Goal: Task Accomplishment & Management: Manage account settings

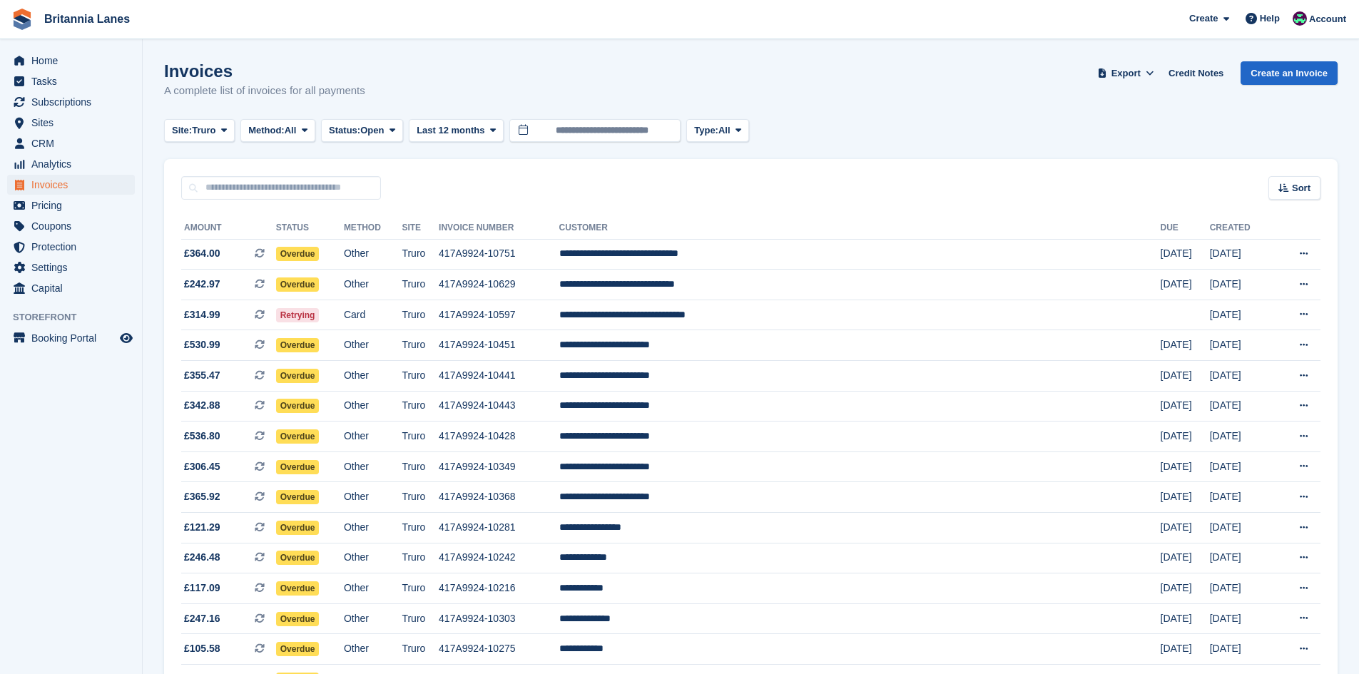
scroll to position [396, 0]
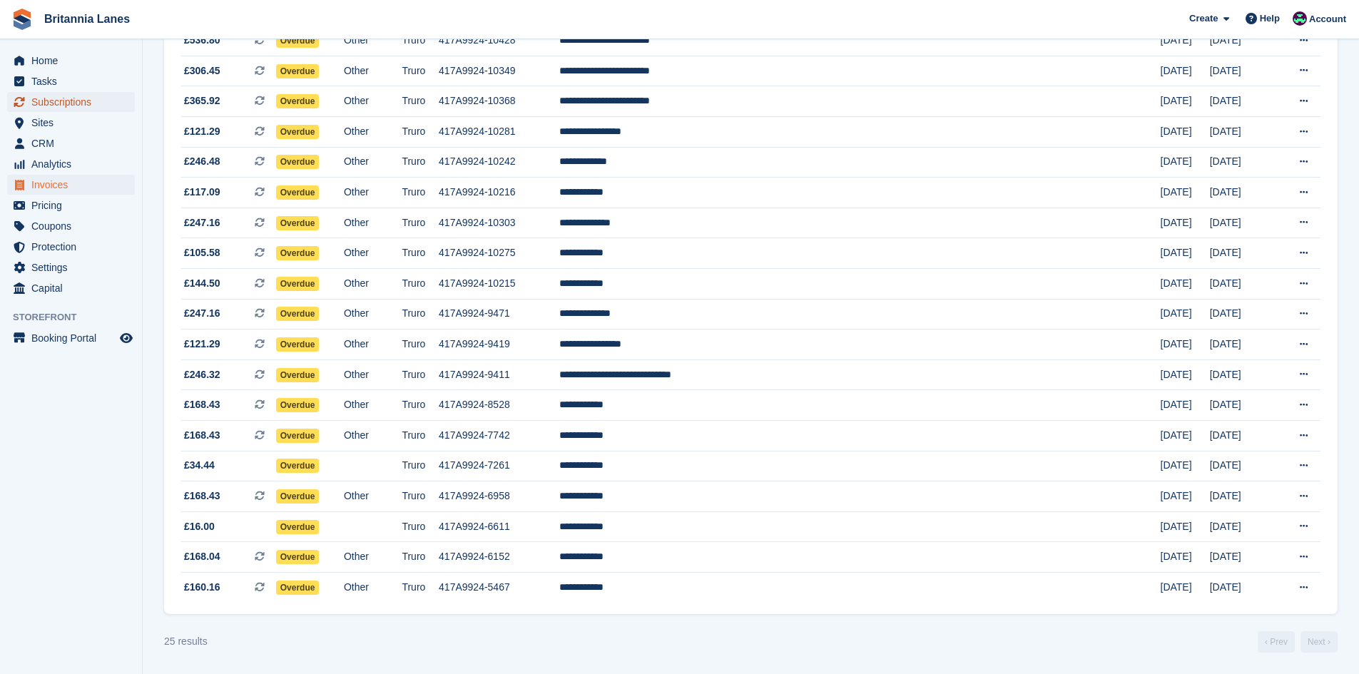
drag, startPoint x: 0, startPoint y: 0, endPoint x: 76, endPoint y: 94, distance: 121.2
click at [76, 94] on span "Subscriptions" at bounding box center [74, 102] width 86 height 20
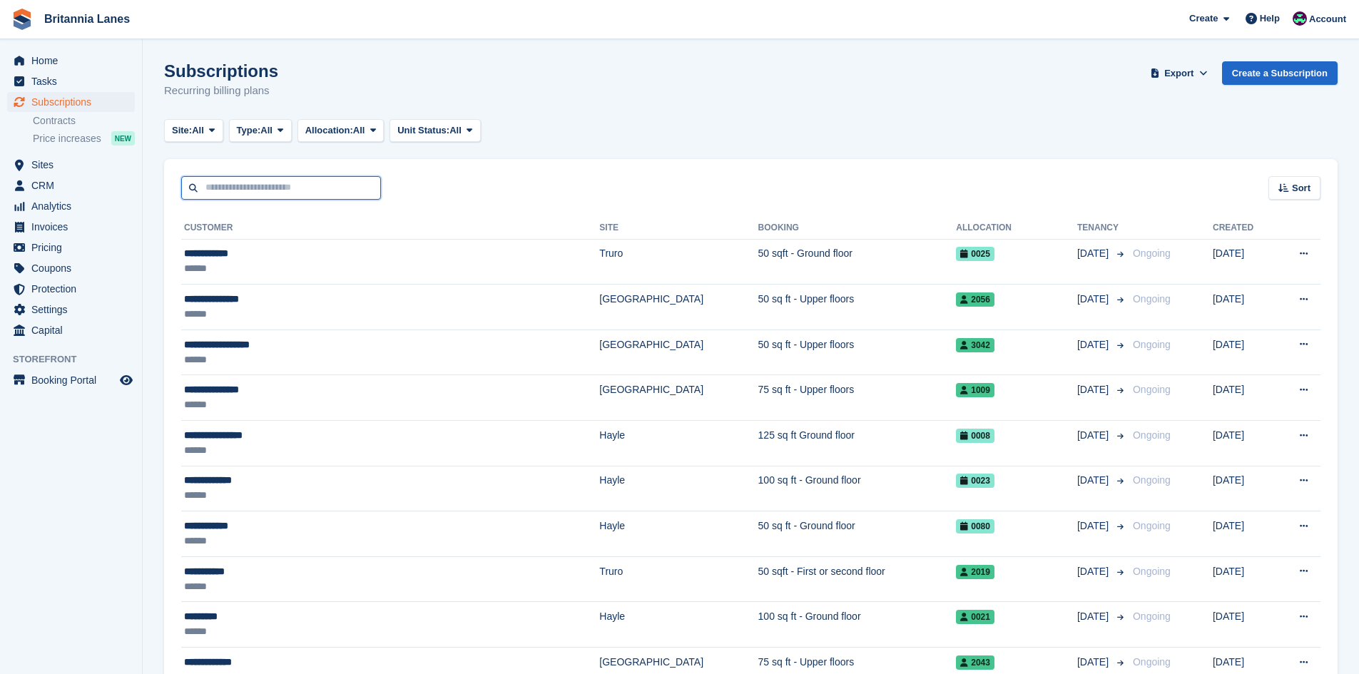
click at [285, 188] on input "text" at bounding box center [281, 188] width 200 height 24
type input "**********"
click at [285, 188] on input "**********" at bounding box center [281, 188] width 200 height 24
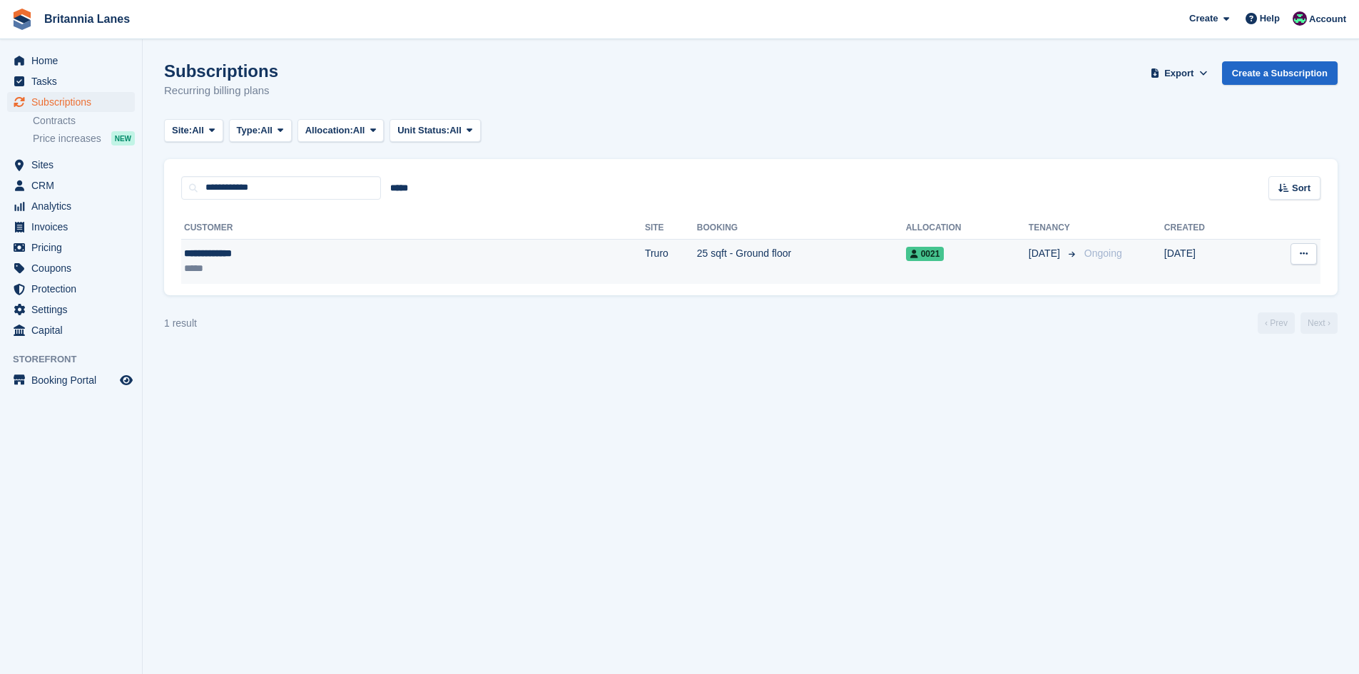
click at [697, 248] on td "25 sqft - Ground floor" at bounding box center [801, 261] width 209 height 45
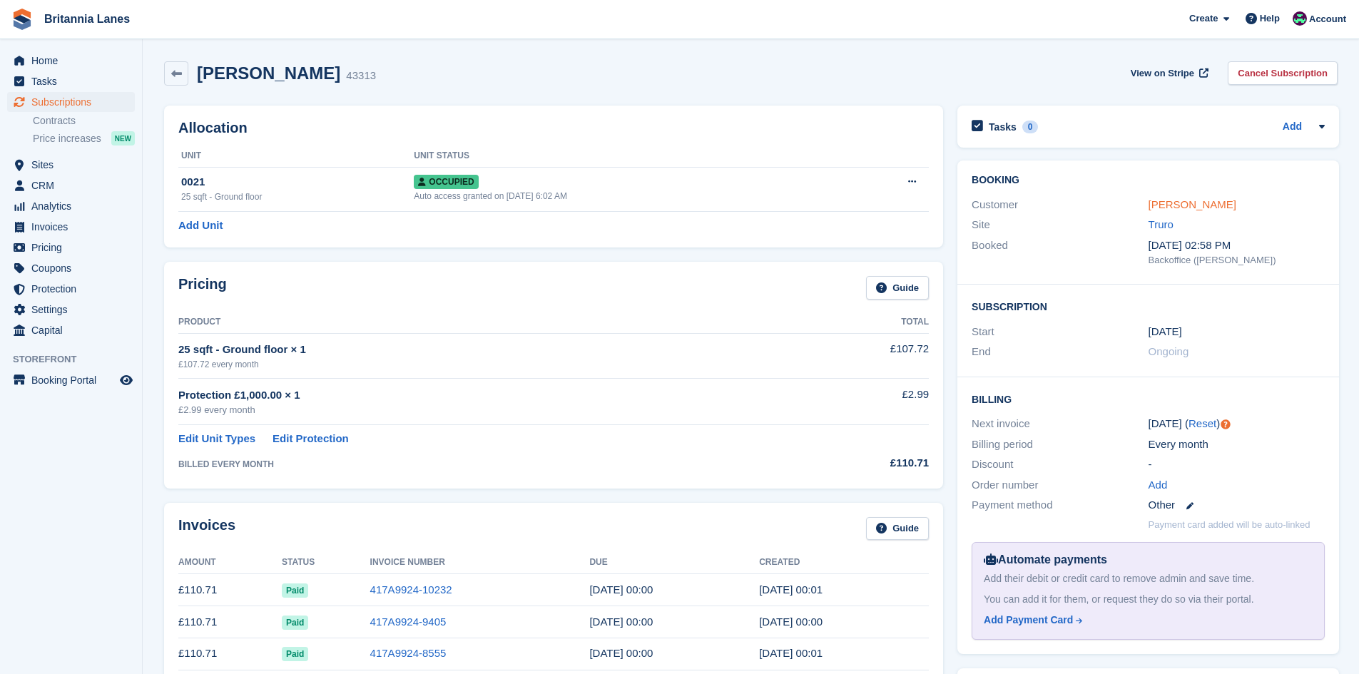
click at [1202, 204] on link "[PERSON_NAME]" at bounding box center [1193, 204] width 88 height 12
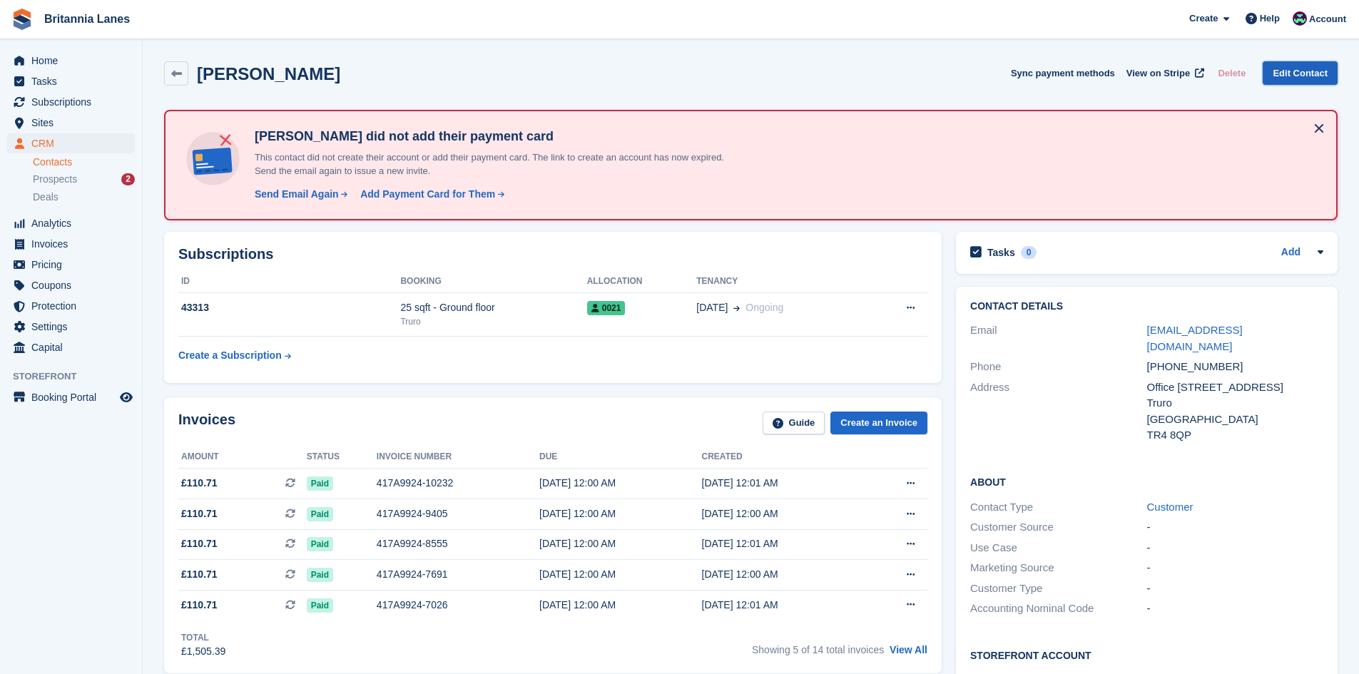
click at [1328, 72] on link "Edit Contact" at bounding box center [1300, 73] width 75 height 24
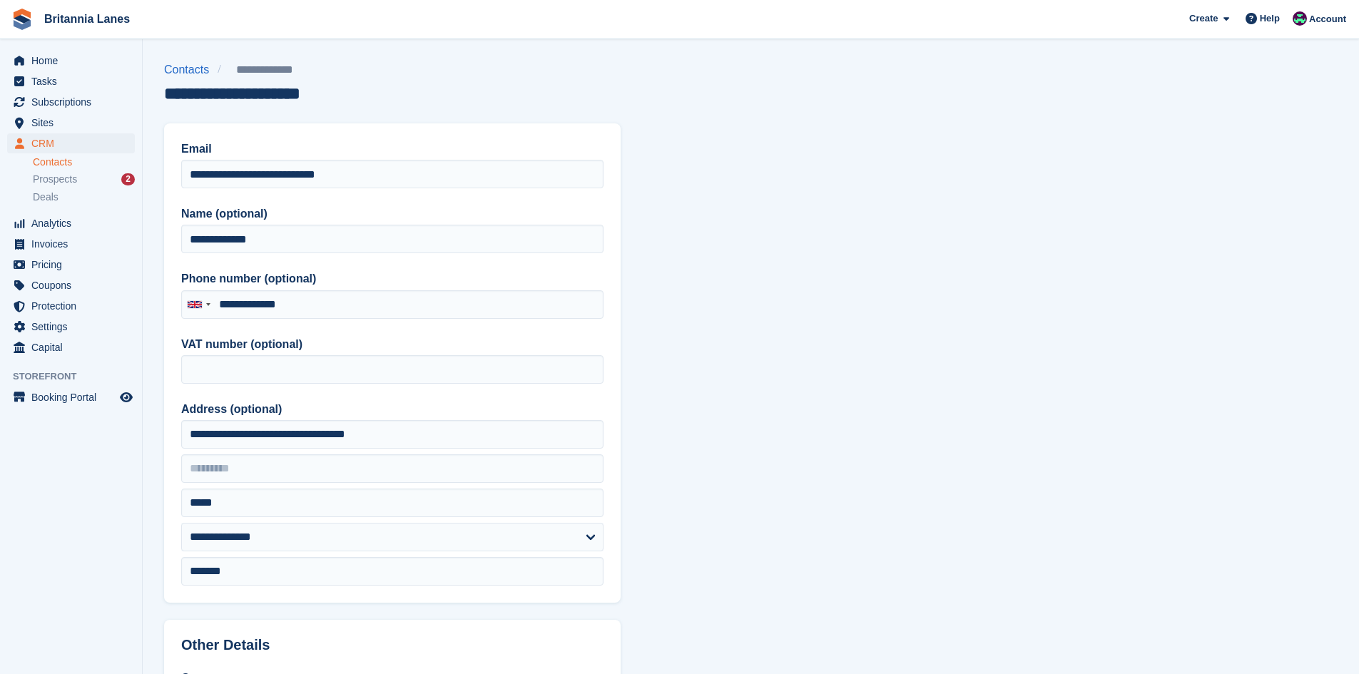
type input "**********"
drag, startPoint x: 224, startPoint y: 172, endPoint x: 179, endPoint y: 173, distance: 45.0
click at [179, 173] on div "**********" at bounding box center [392, 362] width 457 height 479
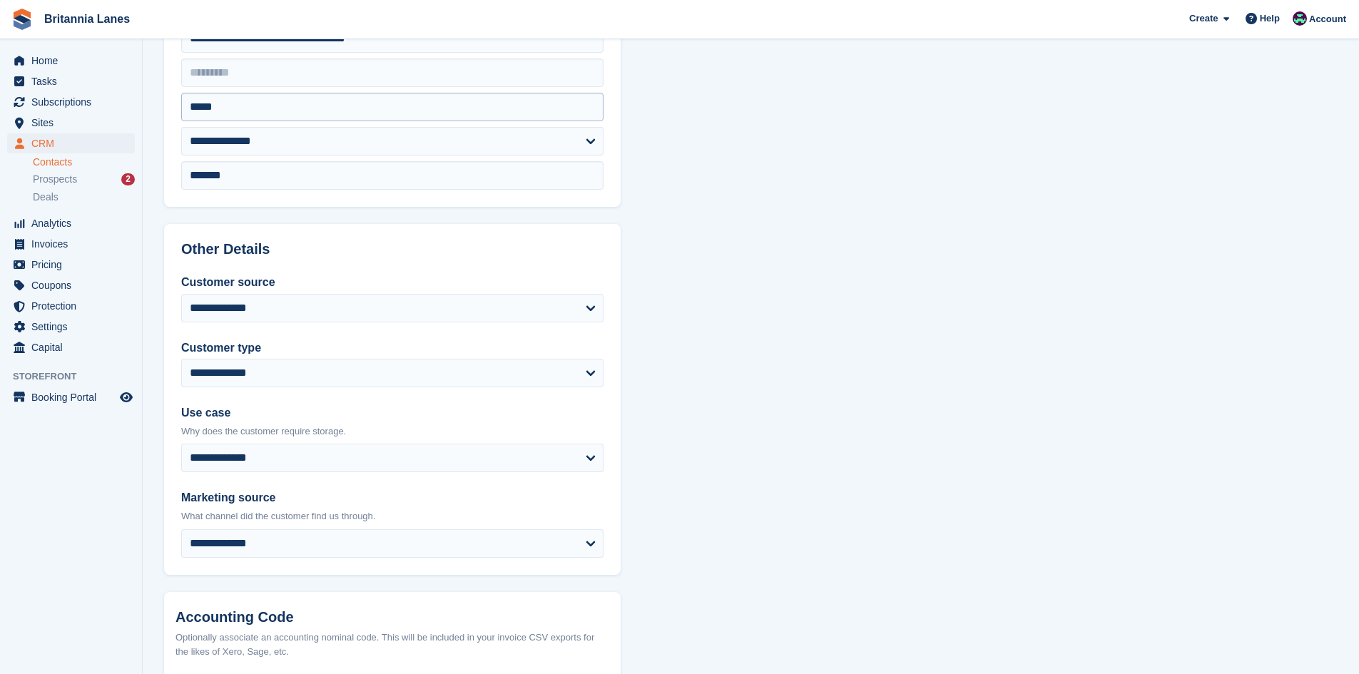
scroll to position [542, 0]
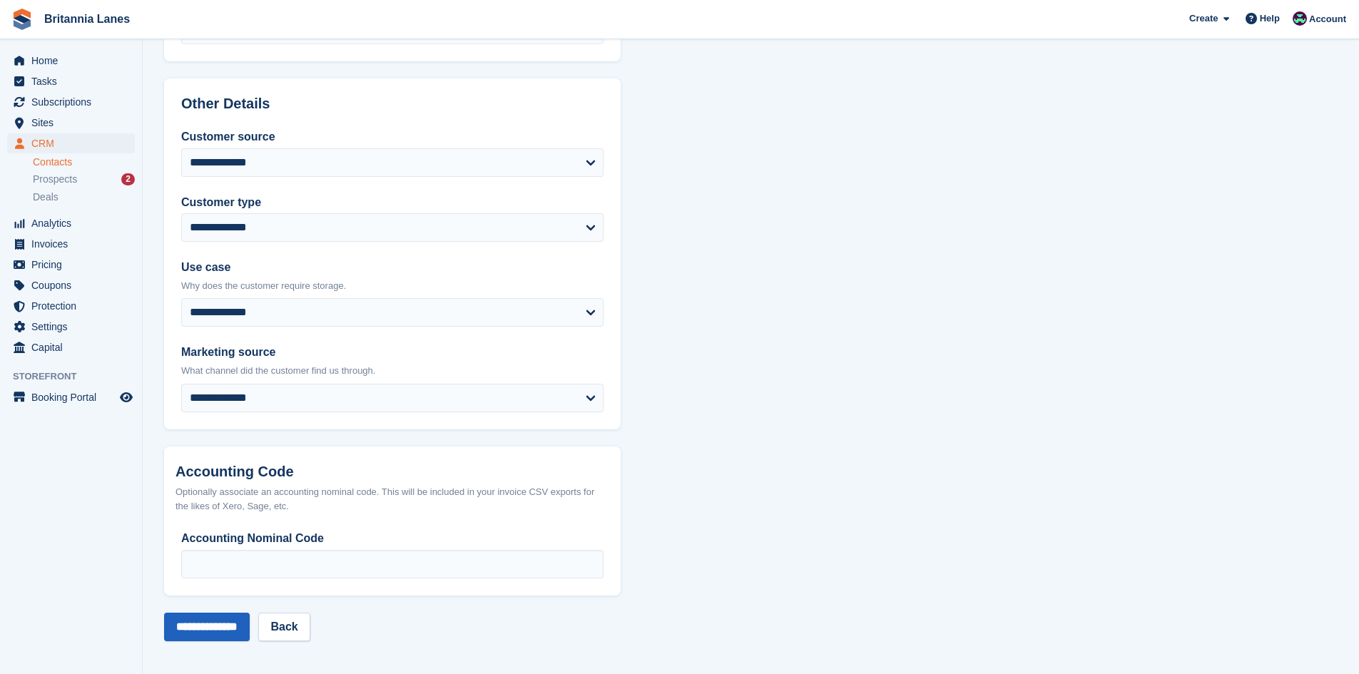
type input "**********"
click at [210, 632] on input "**********" at bounding box center [207, 627] width 86 height 29
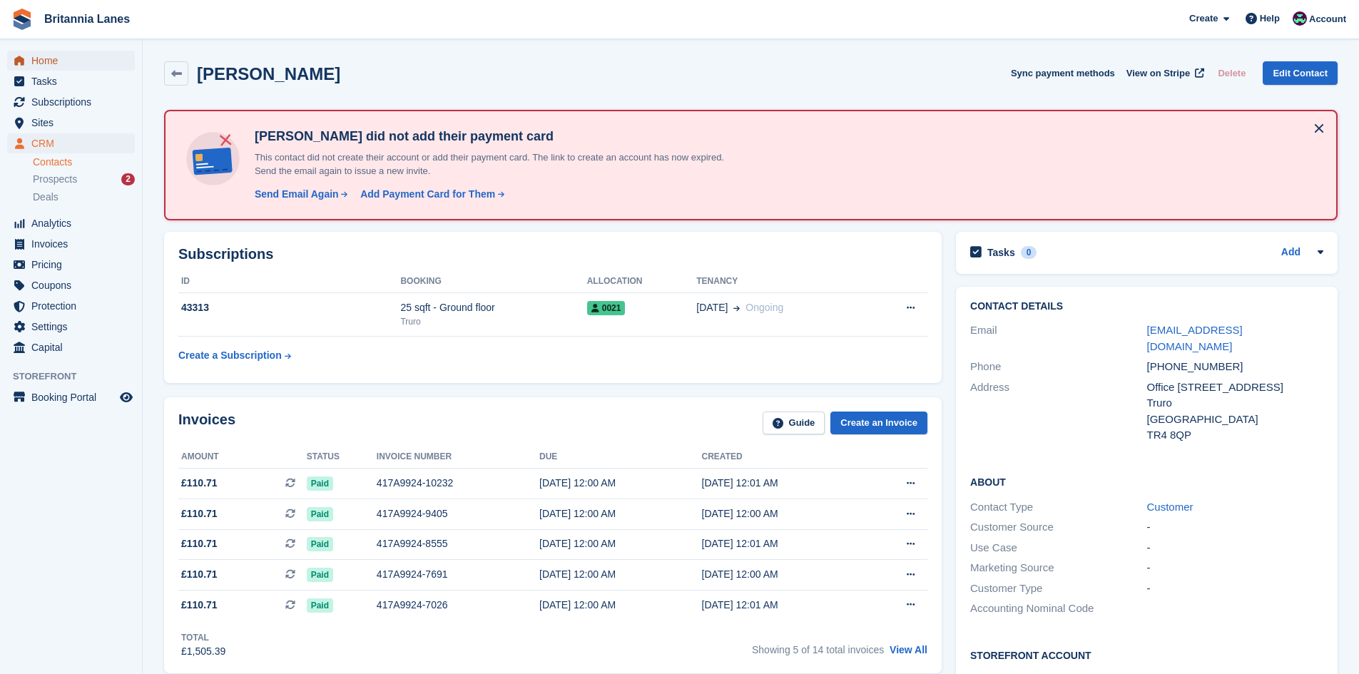
click at [60, 58] on span "Home" at bounding box center [74, 61] width 86 height 20
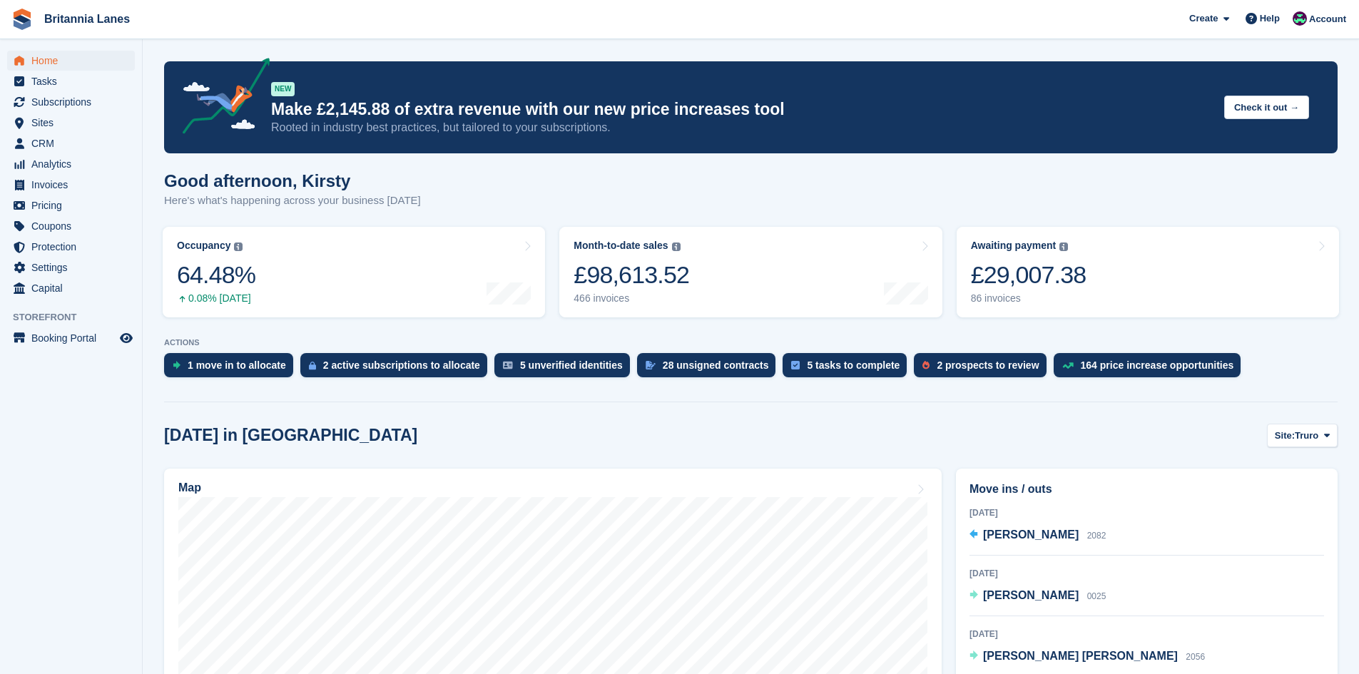
click at [39, 47] on div "Home Tasks Subscriptions Subscriptions Subscriptions Contracts Price increases …" at bounding box center [71, 172] width 142 height 254
click at [36, 55] on span "Home" at bounding box center [74, 61] width 86 height 20
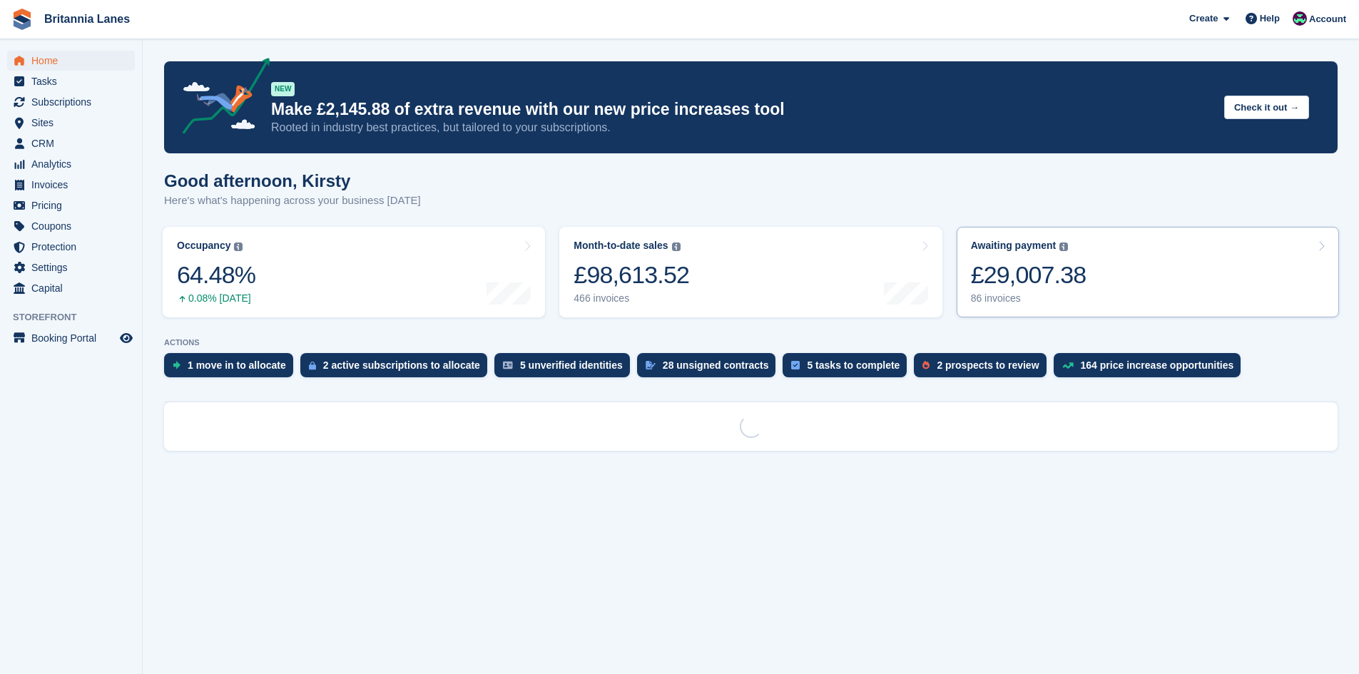
click at [1032, 290] on div "£29,007.38" at bounding box center [1029, 274] width 116 height 29
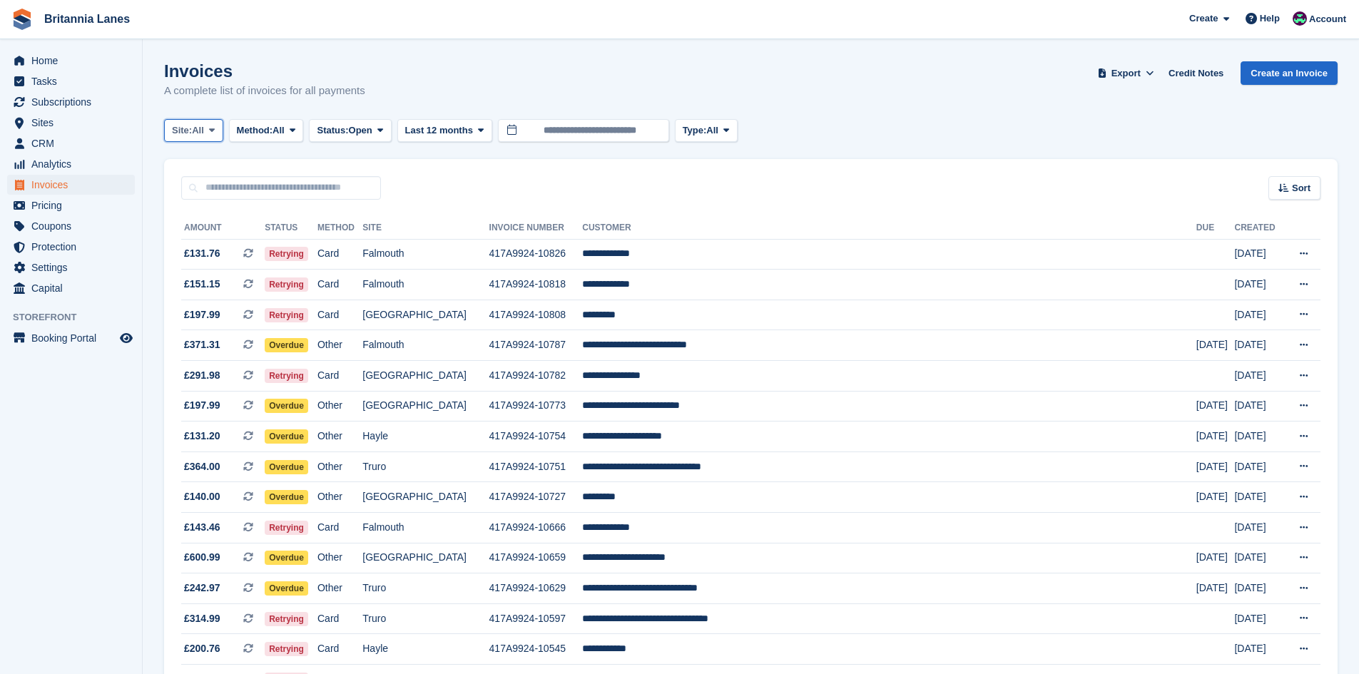
click at [200, 132] on span "All" at bounding box center [198, 130] width 12 height 14
click at [218, 214] on link "Falmouth" at bounding box center [235, 216] width 128 height 26
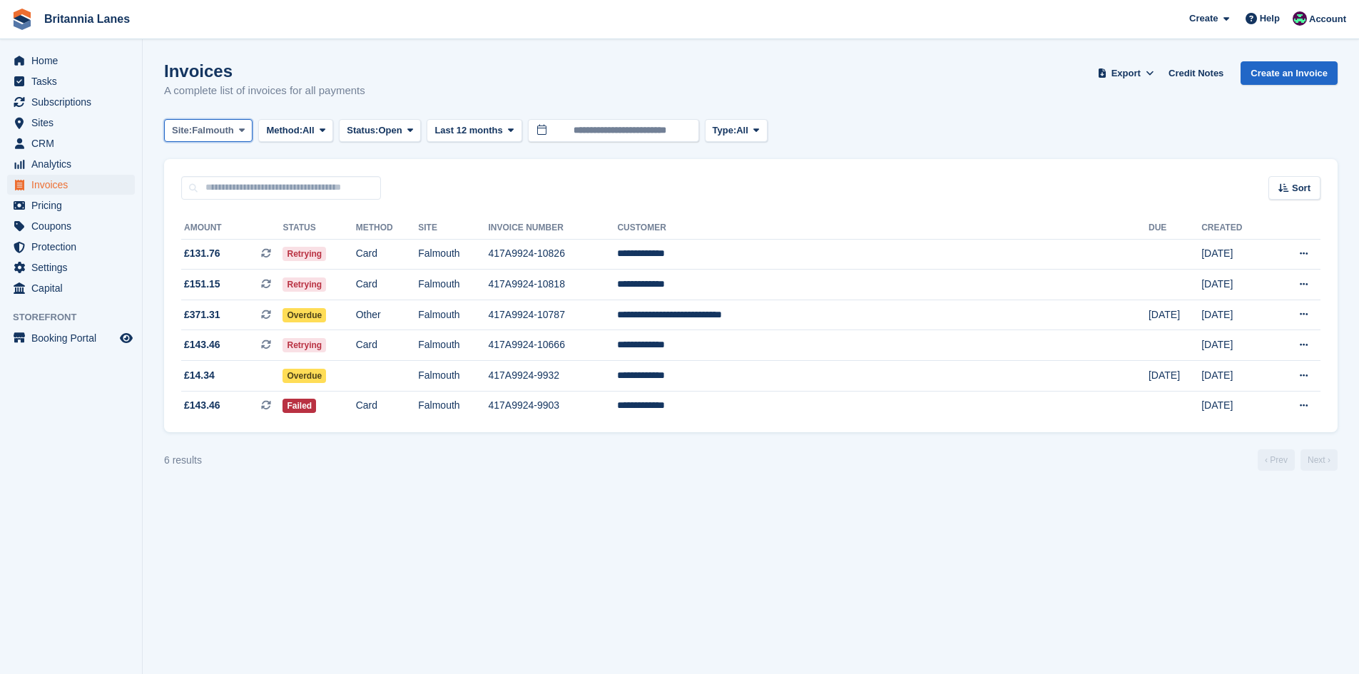
click at [216, 130] on span "Falmouth" at bounding box center [213, 130] width 42 height 14
click at [201, 263] on link "Hayle" at bounding box center [235, 267] width 128 height 26
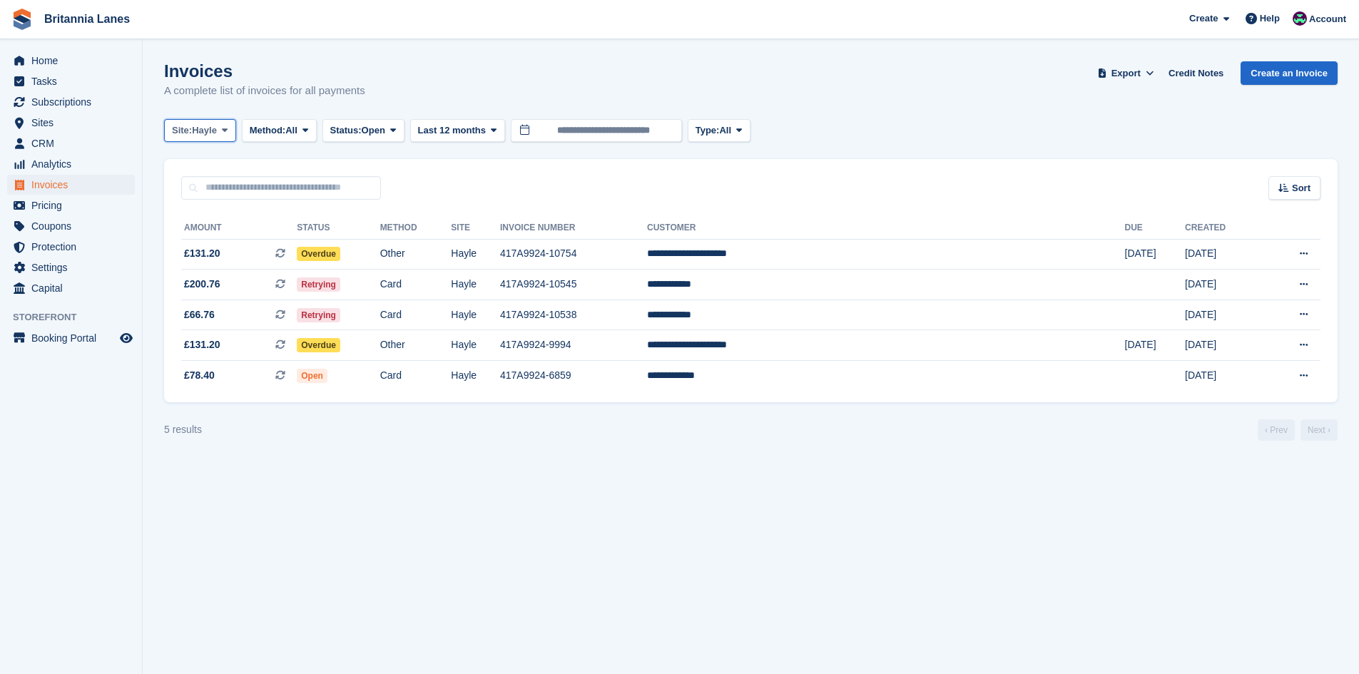
click at [183, 138] on button "Site: Hayle" at bounding box center [200, 131] width 72 height 24
click at [195, 186] on link "Truro" at bounding box center [235, 190] width 128 height 26
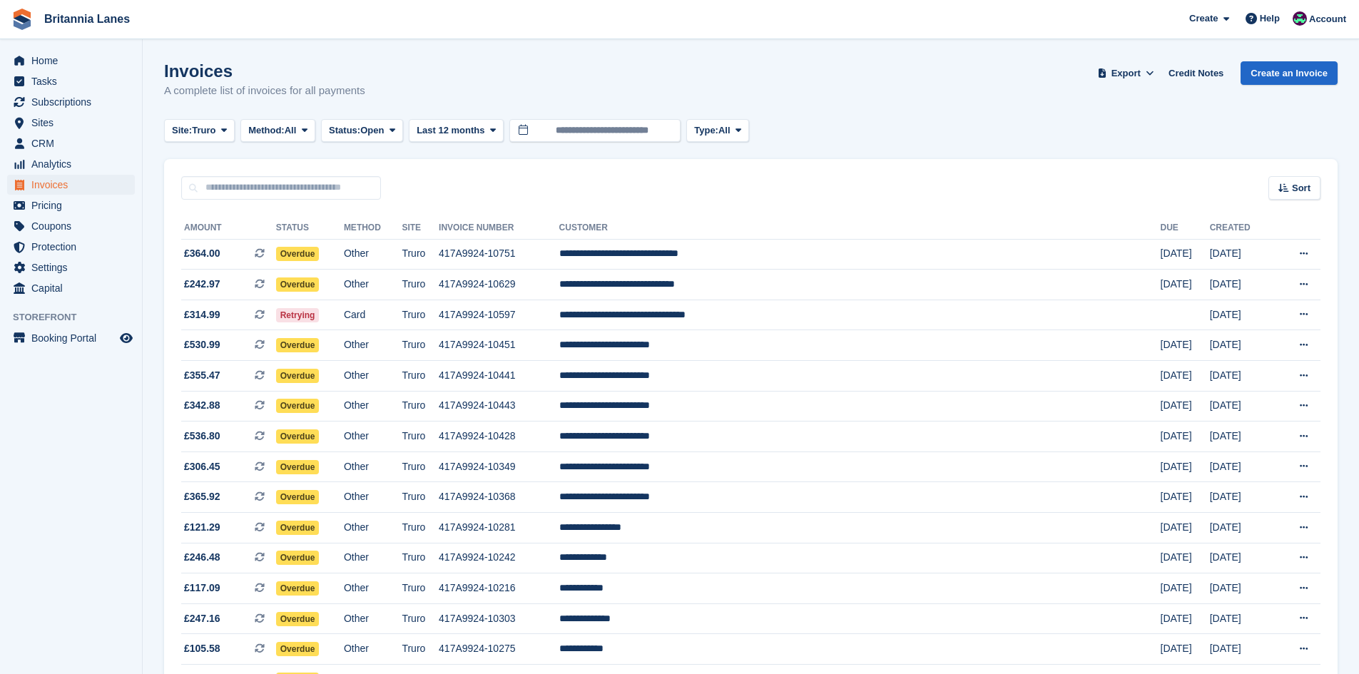
click at [51, 49] on div "Home Tasks Subscriptions Subscriptions Subscriptions Contracts Price increases …" at bounding box center [71, 172] width 142 height 254
click at [51, 54] on span "Home" at bounding box center [74, 61] width 86 height 20
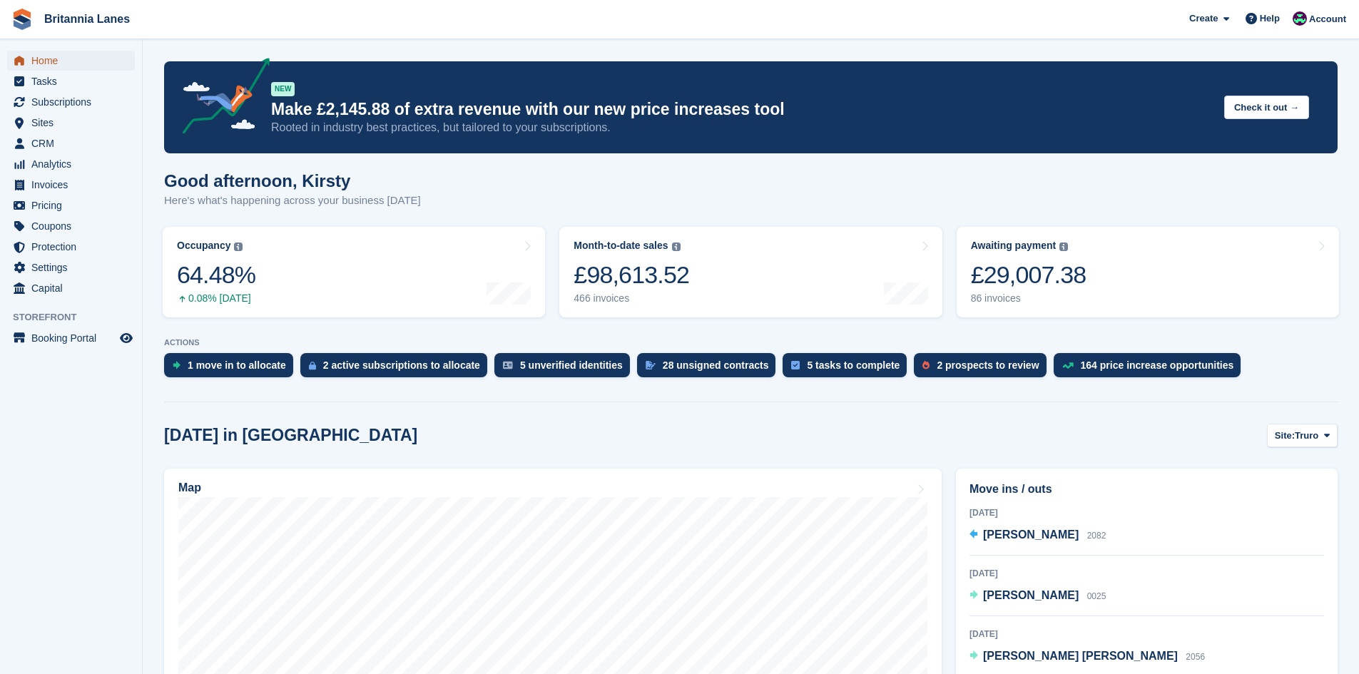
click at [34, 60] on span "Home" at bounding box center [74, 61] width 86 height 20
click at [1103, 269] on link "Awaiting payment The total outstanding balance on all open invoices. £29,007.38…" at bounding box center [1148, 272] width 382 height 91
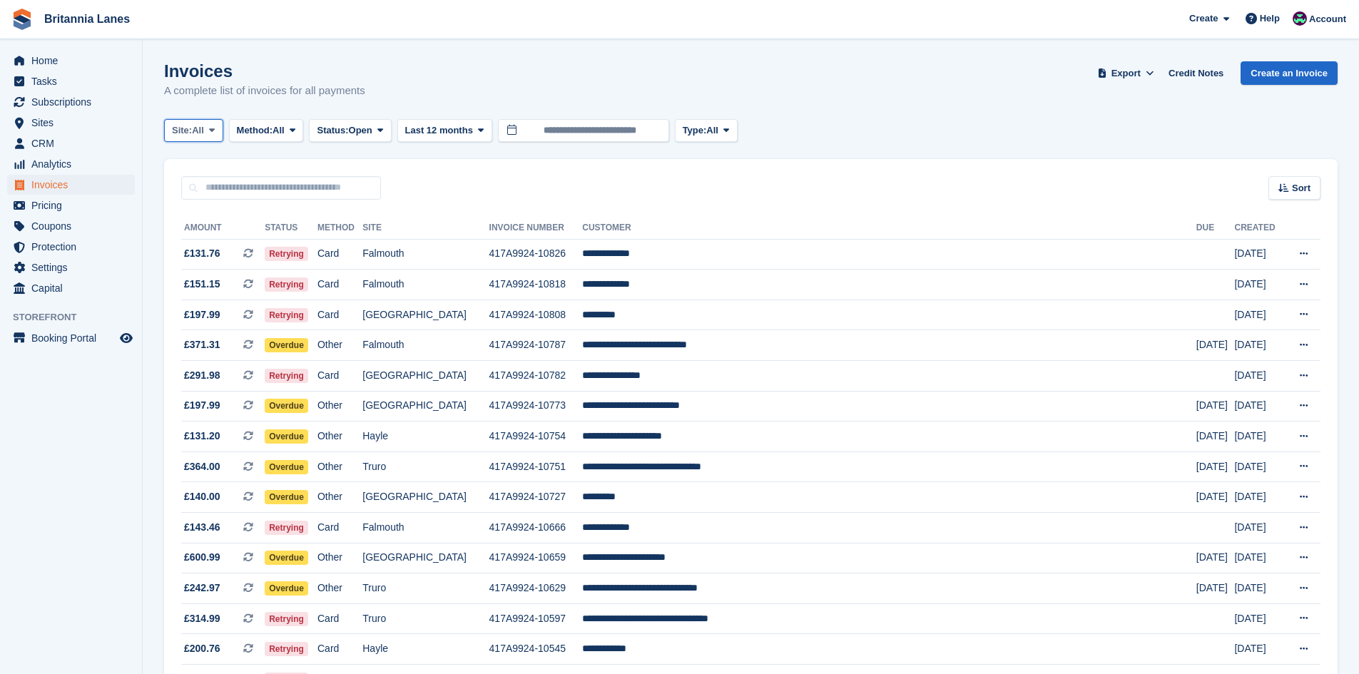
click at [204, 132] on span "All" at bounding box center [198, 130] width 12 height 14
click at [200, 211] on link "Falmouth" at bounding box center [235, 216] width 128 height 26
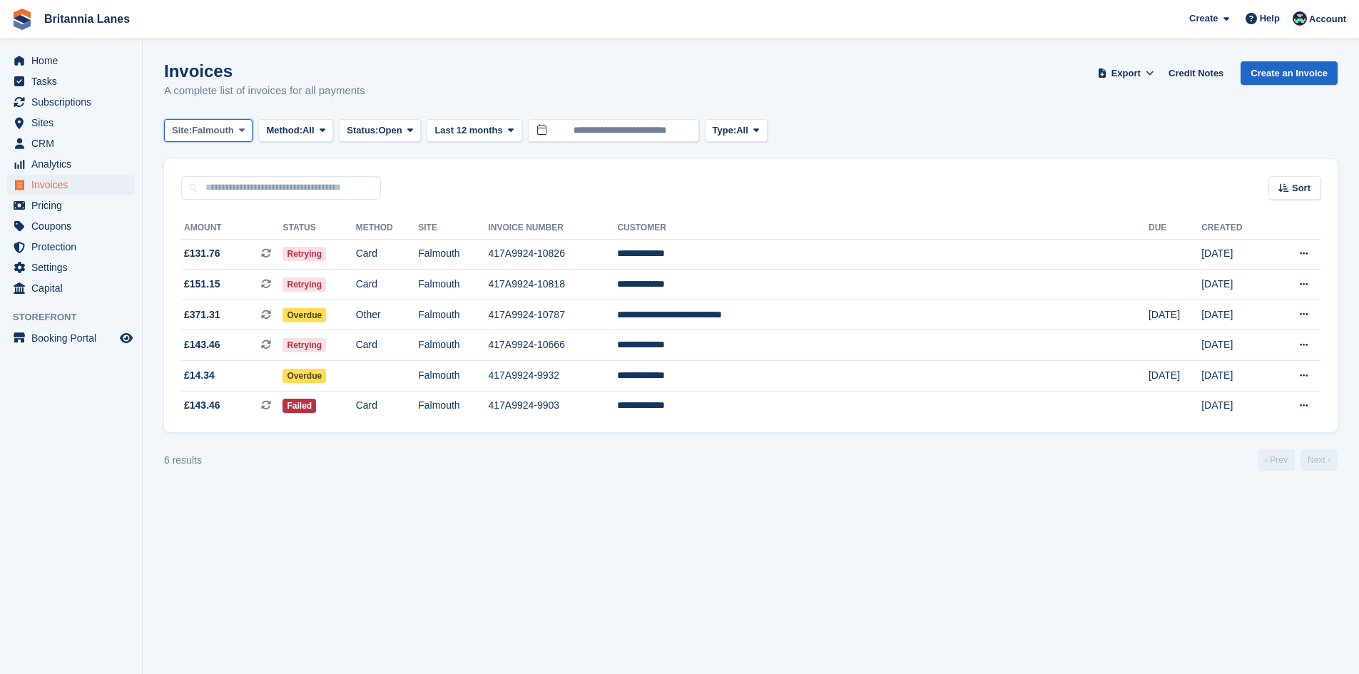
click at [202, 129] on span "Falmouth" at bounding box center [213, 130] width 42 height 14
click at [205, 256] on link "Hayle" at bounding box center [235, 267] width 128 height 26
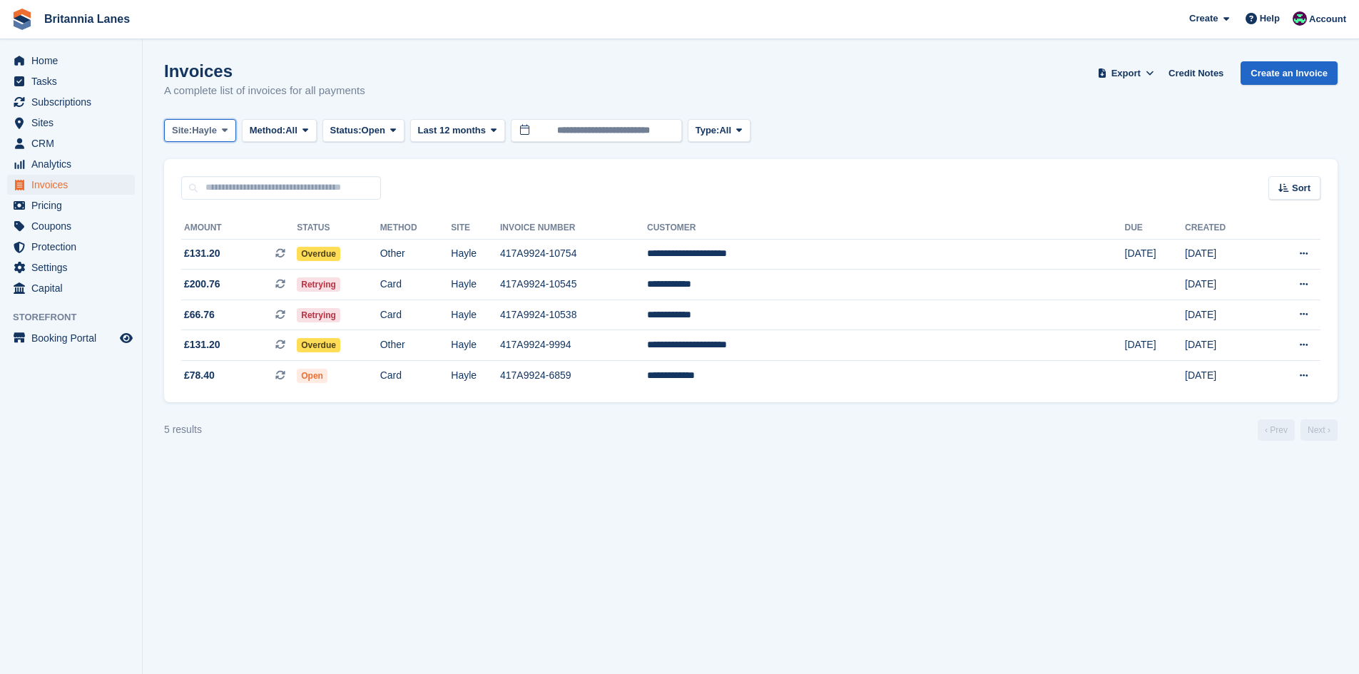
click at [198, 130] on span "Hayle" at bounding box center [204, 130] width 25 height 14
click at [201, 182] on link "Truro" at bounding box center [235, 190] width 128 height 26
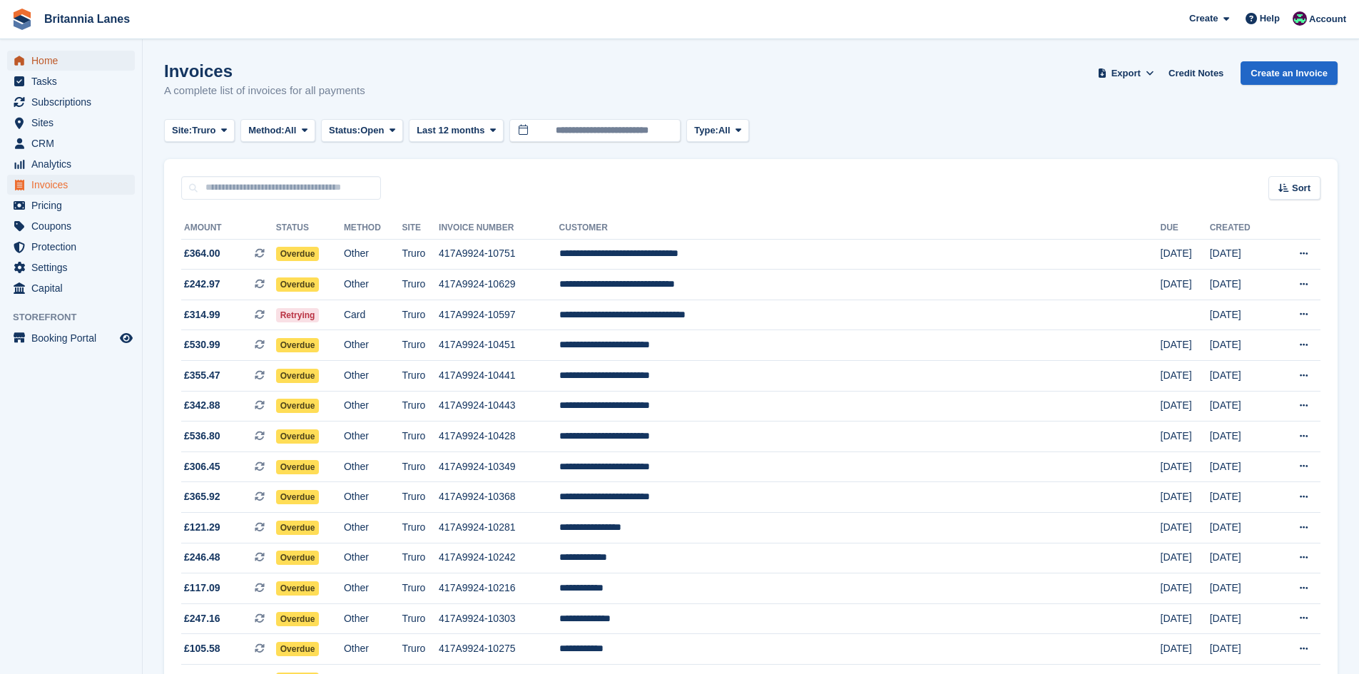
drag, startPoint x: 31, startPoint y: 59, endPoint x: 31, endPoint y: 68, distance: 8.6
click at [31, 59] on link "Home" at bounding box center [71, 61] width 128 height 20
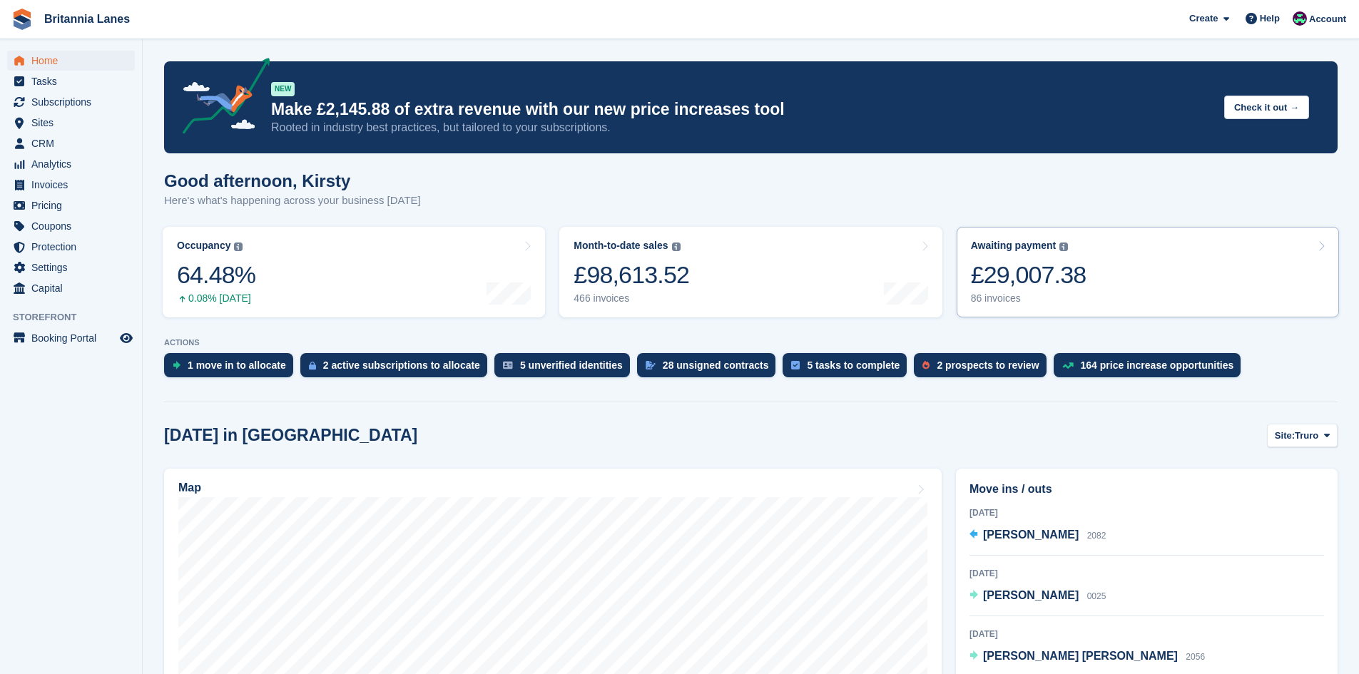
click at [1098, 278] on link "Awaiting payment The total outstanding balance on all open invoices. £29,007.38…" at bounding box center [1148, 272] width 382 height 91
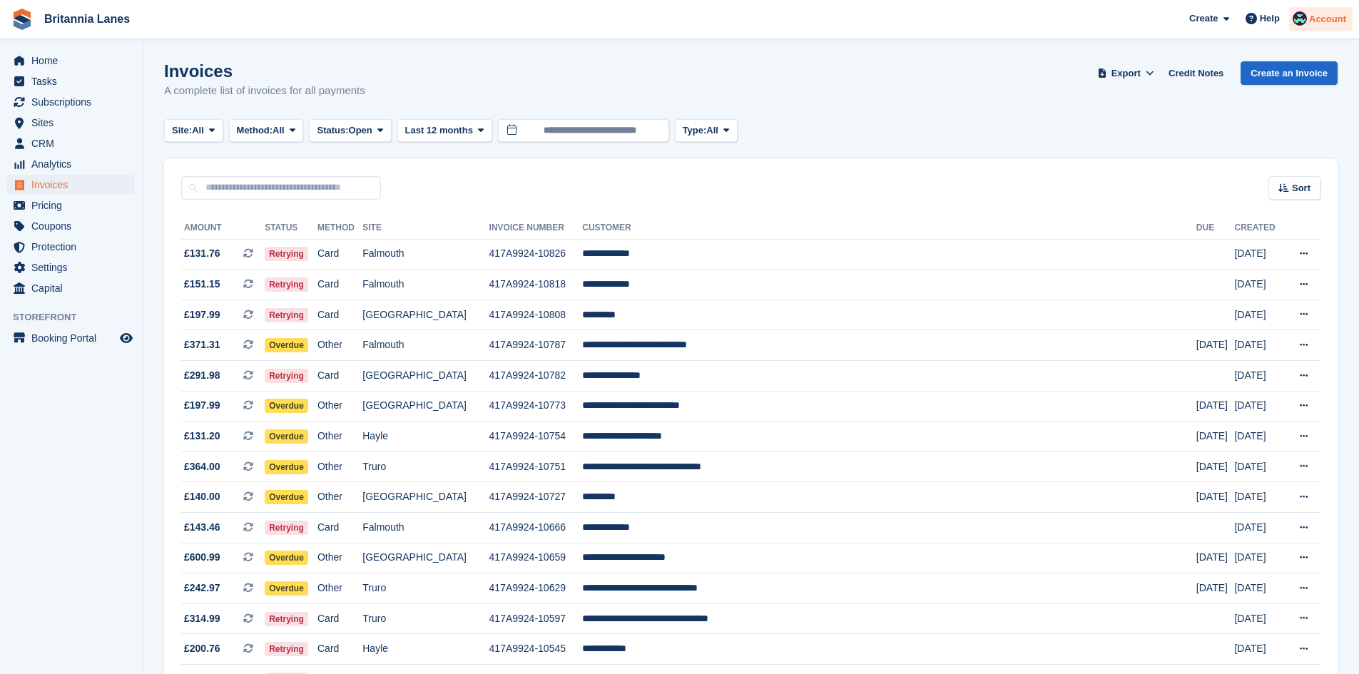
click at [1322, 18] on span "Account" at bounding box center [1327, 19] width 37 height 14
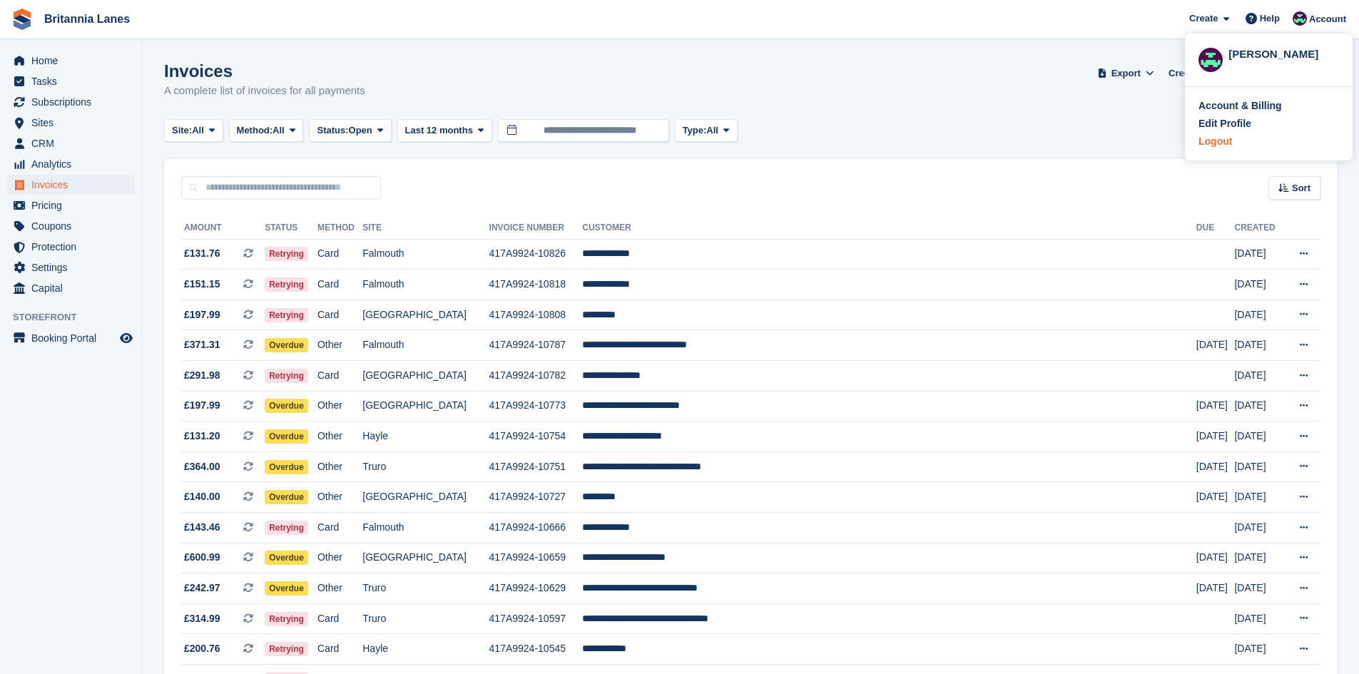
click at [1213, 142] on div "Logout" at bounding box center [1216, 141] width 34 height 15
